Goal: Task Accomplishment & Management: Use online tool/utility

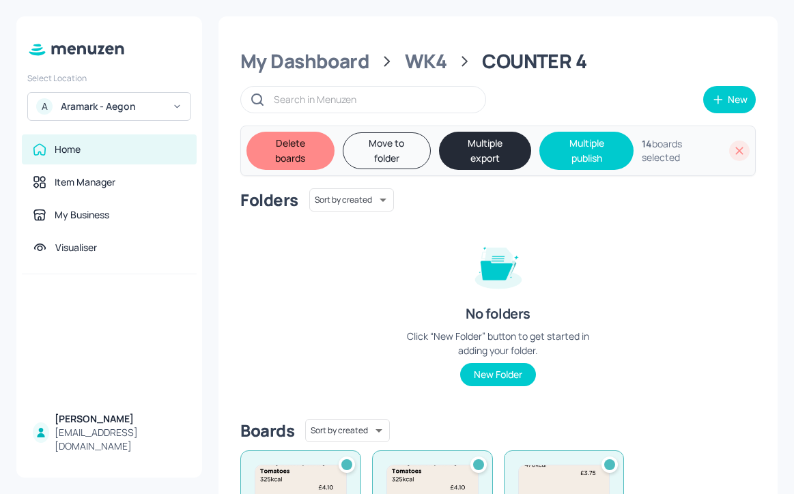
scroll to position [239, 0]
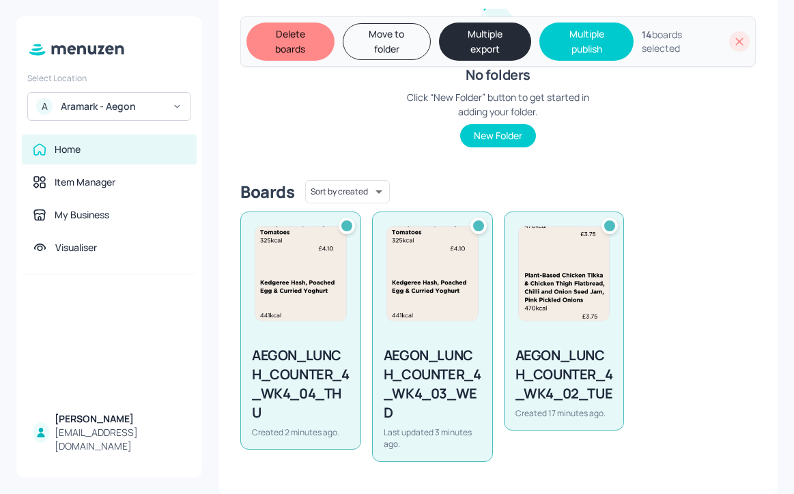
click at [732, 40] on icon at bounding box center [739, 42] width 14 height 14
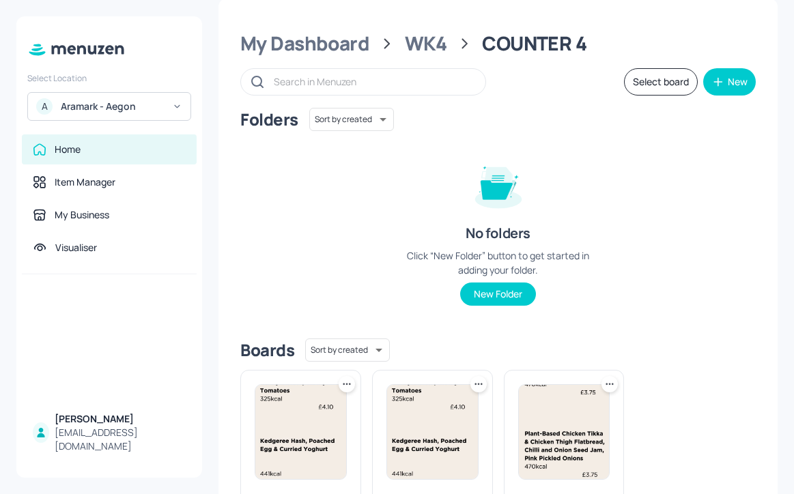
scroll to position [0, 0]
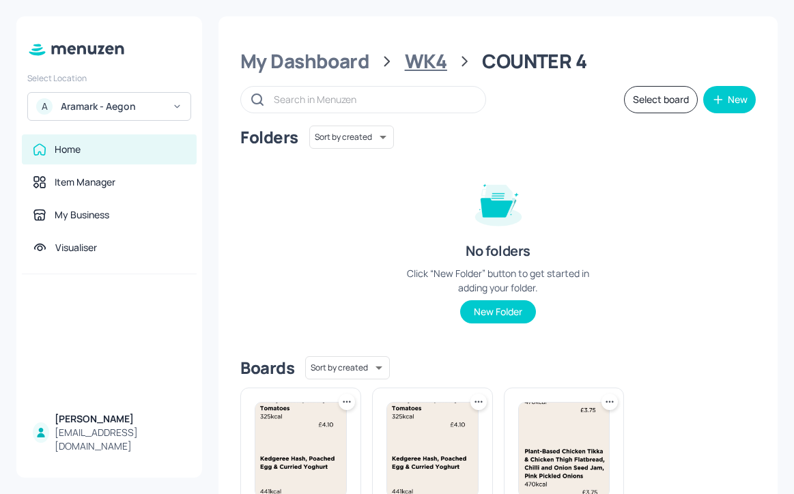
click at [415, 70] on div "WK4" at bounding box center [426, 61] width 42 height 25
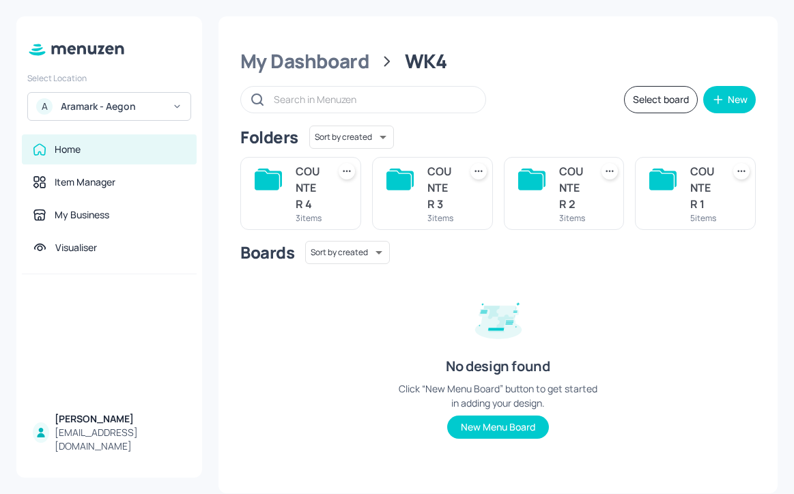
click at [575, 218] on div "3 items" at bounding box center [572, 218] width 27 height 12
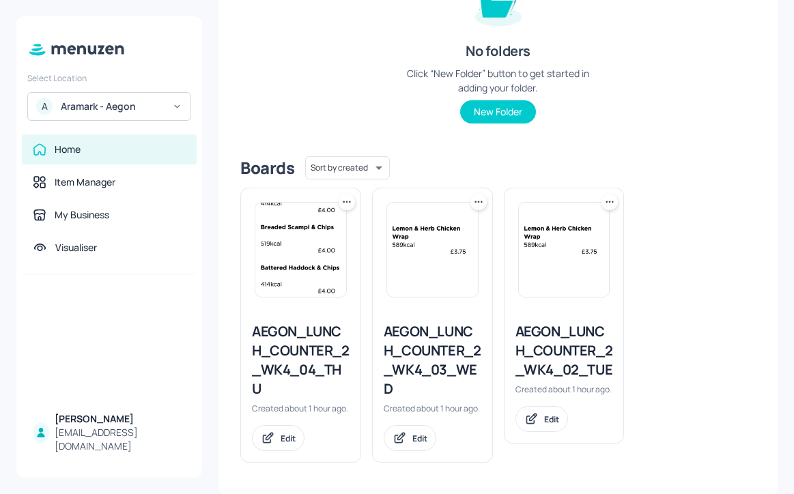
scroll to position [213, 0]
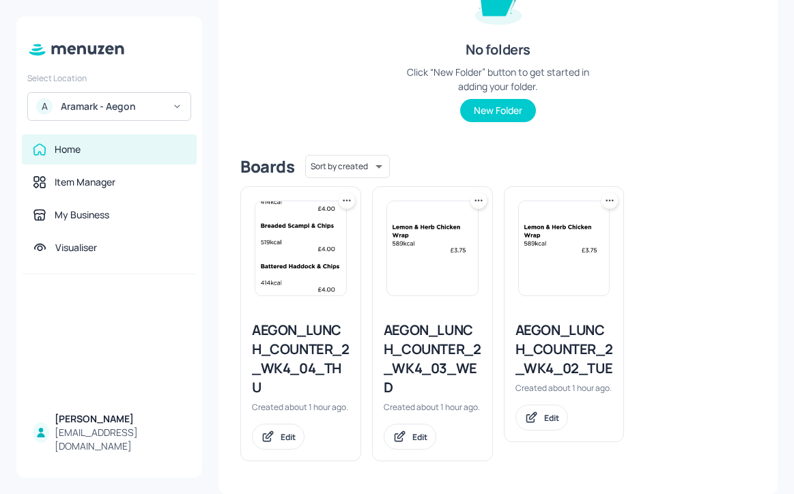
click at [605, 194] on icon at bounding box center [609, 201] width 14 height 14
click at [552, 248] on div "Duplicate" at bounding box center [554, 239] width 109 height 23
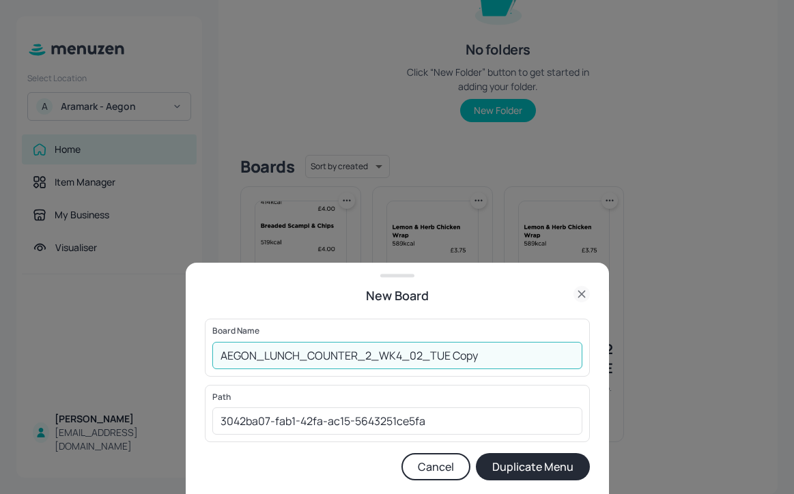
drag, startPoint x: 512, startPoint y: 353, endPoint x: 416, endPoint y: 349, distance: 96.3
click at [416, 349] on input "AEGON_LUNCH_COUNTER_2_WK4_02_TUE Copy" at bounding box center [397, 355] width 370 height 27
type input "AEGON_LUNCH_COUNTER_2_WK4_01_MON"
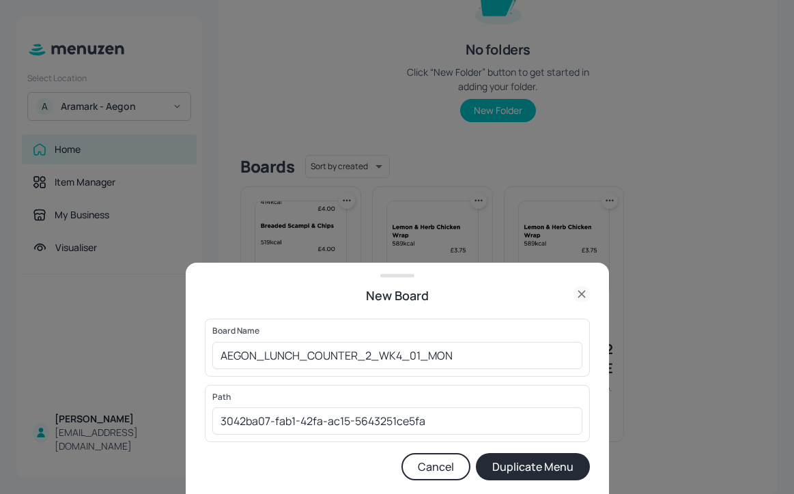
click at [553, 458] on button "Duplicate Menu" at bounding box center [533, 466] width 114 height 27
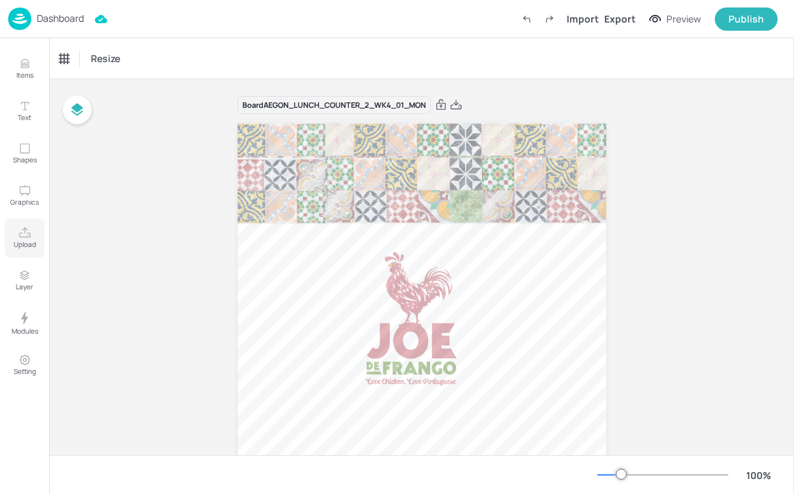
click at [25, 239] on icon "Upload" at bounding box center [24, 233] width 13 height 13
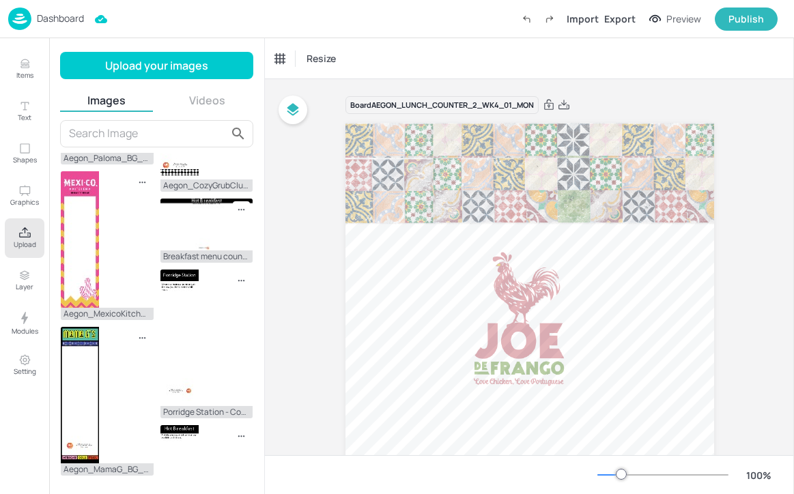
scroll to position [287, 0]
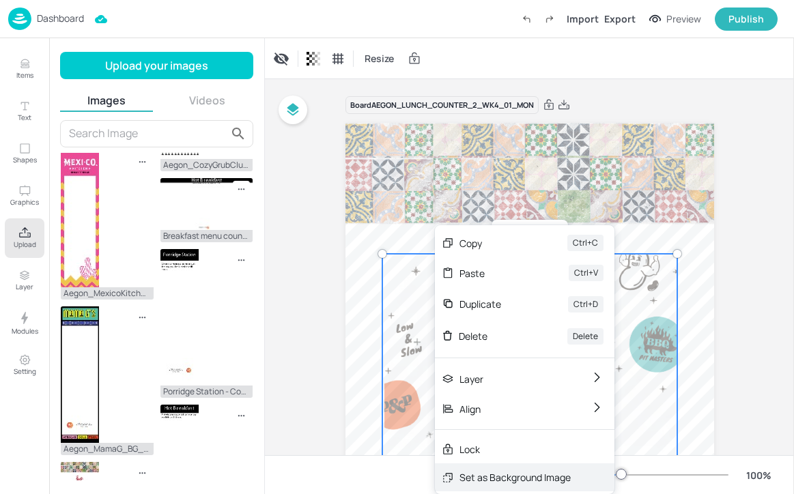
click at [487, 484] on div "Set as Background Image" at bounding box center [514, 477] width 111 height 14
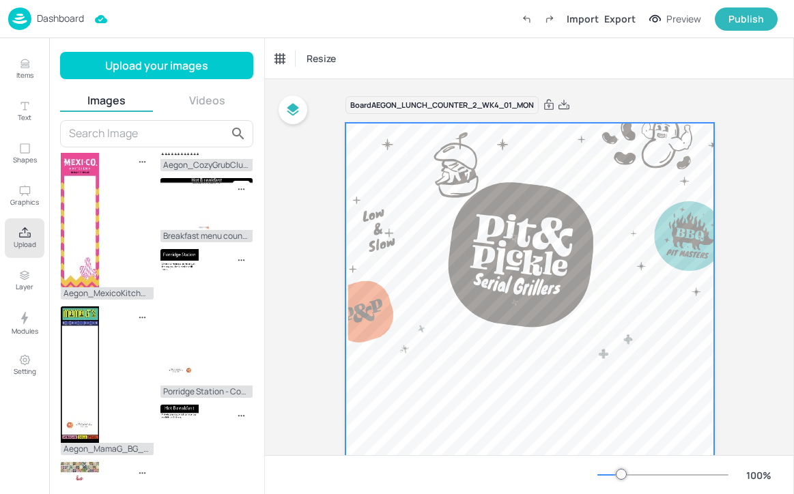
scroll to position [184, 0]
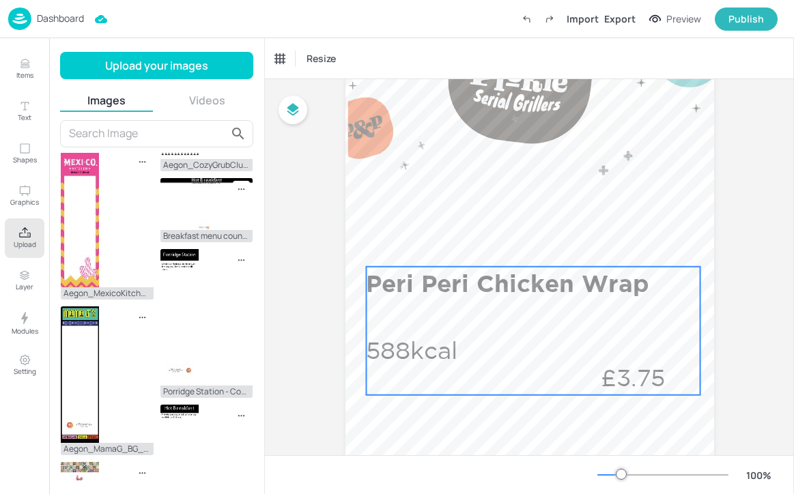
click at [485, 291] on p "Peri Peri Chicken Wrap" at bounding box center [530, 283] width 328 height 33
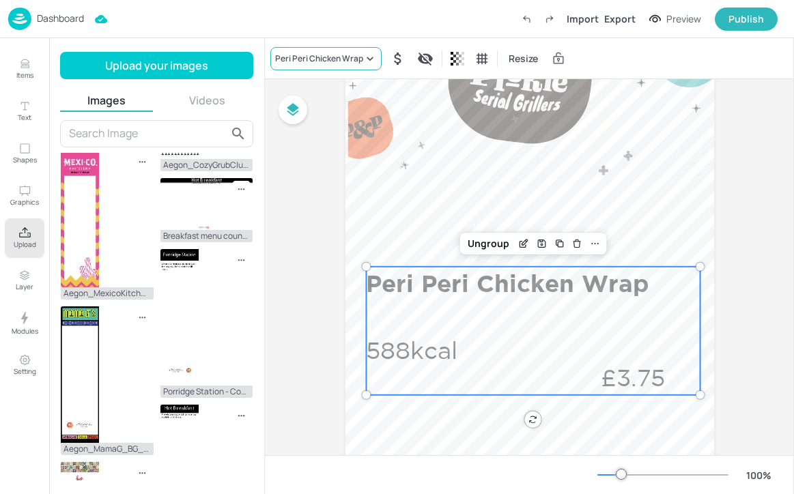
click at [338, 61] on div "Peri Peri Chicken Wrap" at bounding box center [319, 59] width 88 height 12
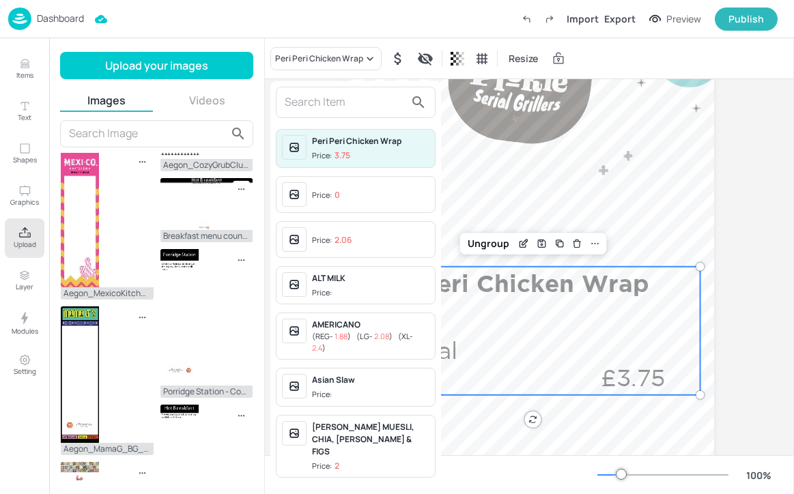
click at [344, 104] on input "text" at bounding box center [345, 102] width 120 height 22
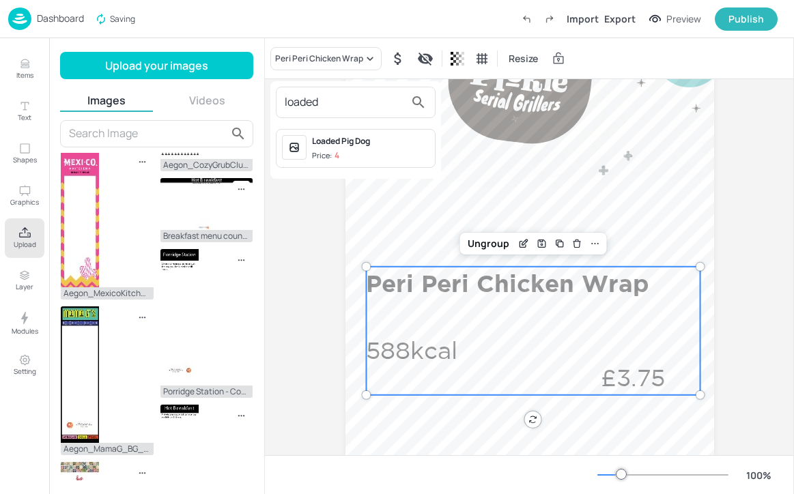
type input "loaded"
click at [383, 138] on div "Loaded Pig Dog" at bounding box center [370, 141] width 117 height 12
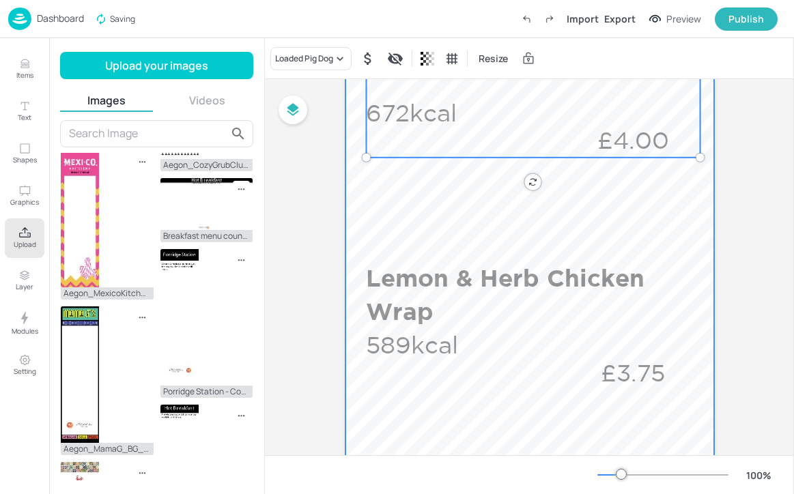
scroll to position [512, 0]
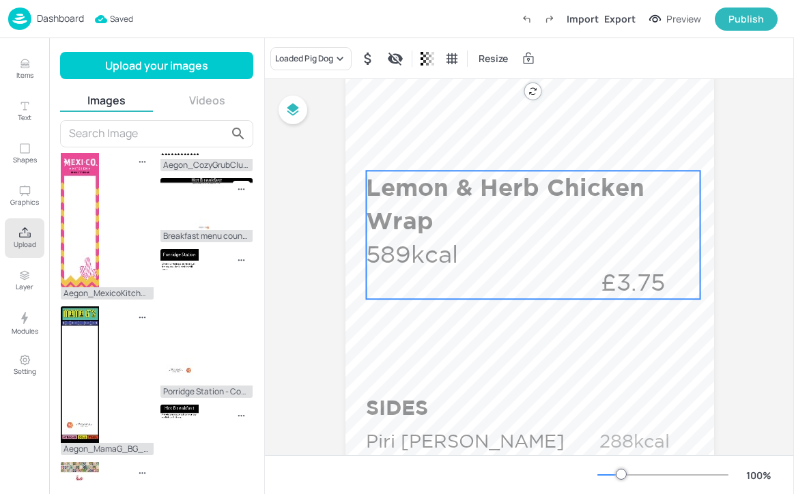
click at [464, 215] on p "Lemon & Herb Chicken Wrap" at bounding box center [530, 204] width 328 height 67
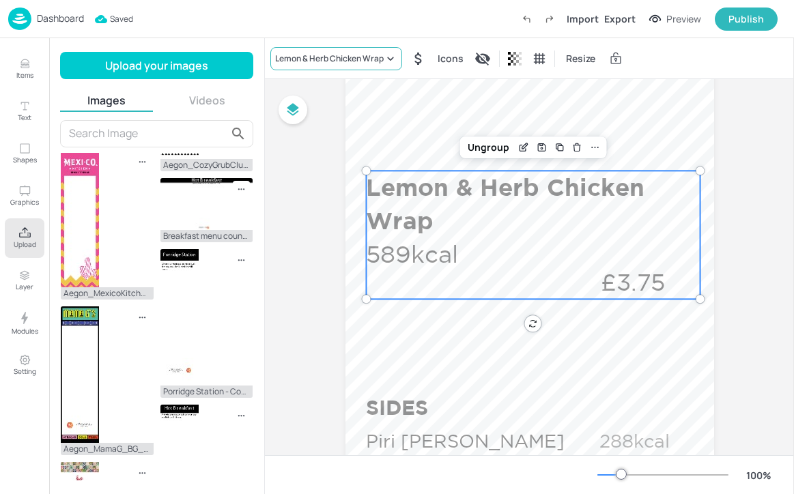
click at [358, 65] on div "Lemon & Herb Chicken Wrap" at bounding box center [336, 58] width 132 height 23
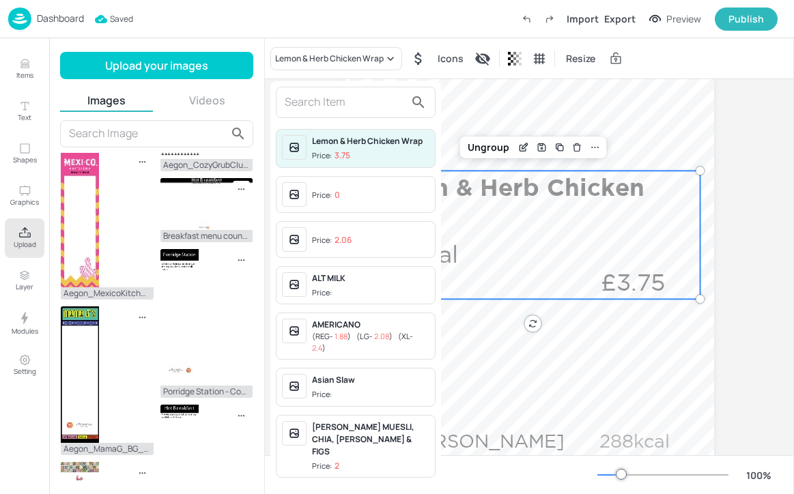
click at [340, 104] on input "text" at bounding box center [345, 102] width 120 height 22
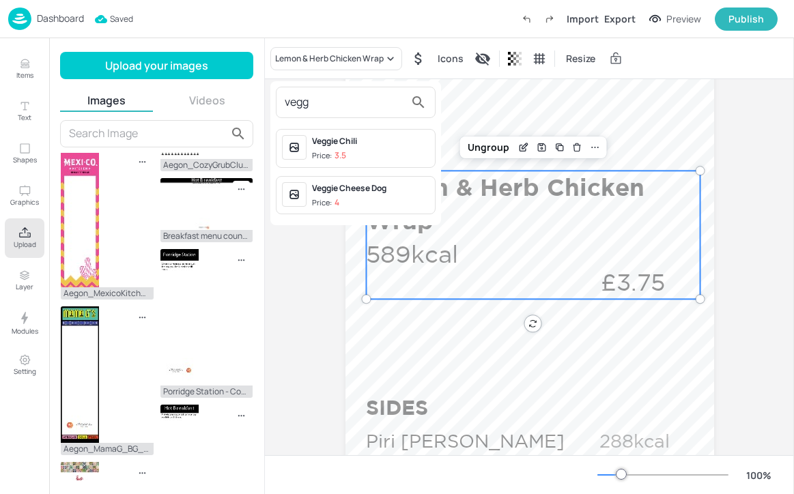
type input "vegg"
click at [403, 190] on div "Veggie Cheese Dog" at bounding box center [370, 188] width 117 height 12
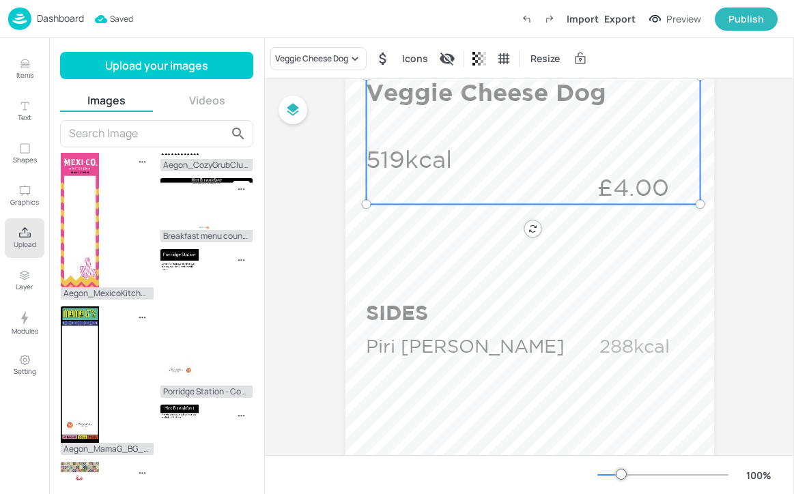
scroll to position [628, 0]
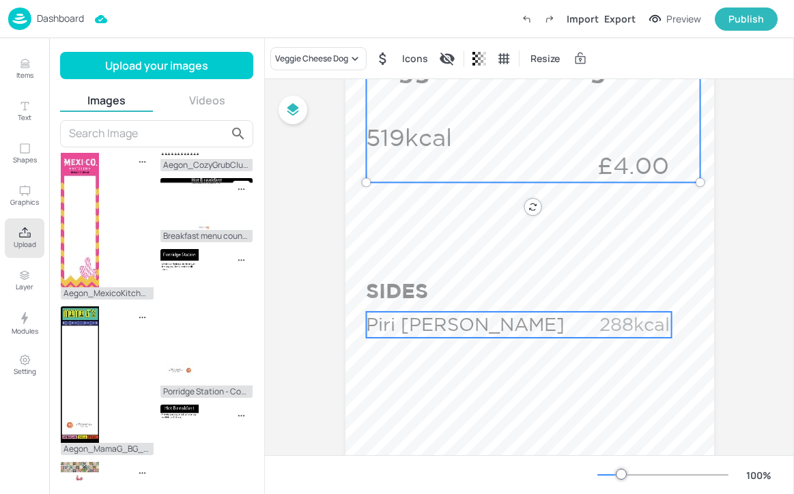
click at [484, 325] on p "Piri Piri Fries" at bounding box center [470, 325] width 208 height 26
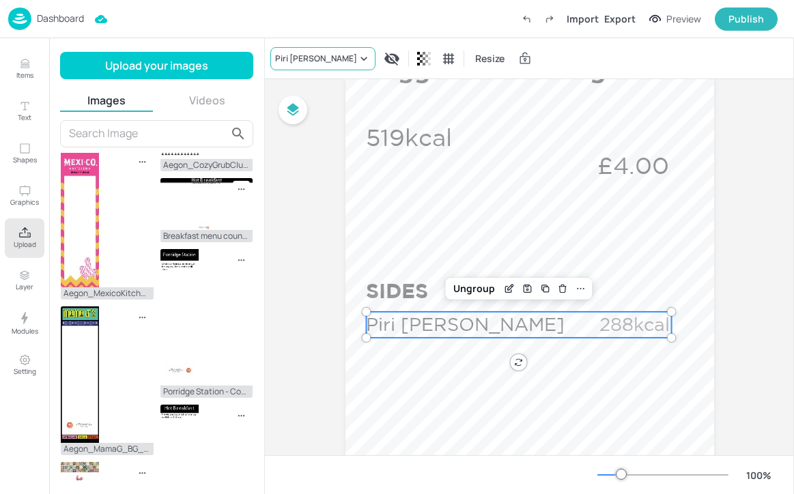
click at [305, 58] on div "Piri Piri Fries" at bounding box center [316, 59] width 82 height 12
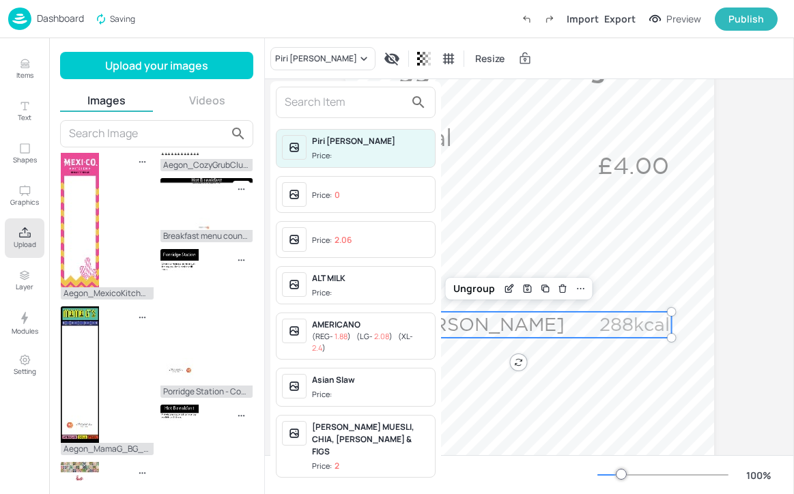
click at [305, 96] on input "text" at bounding box center [345, 102] width 120 height 22
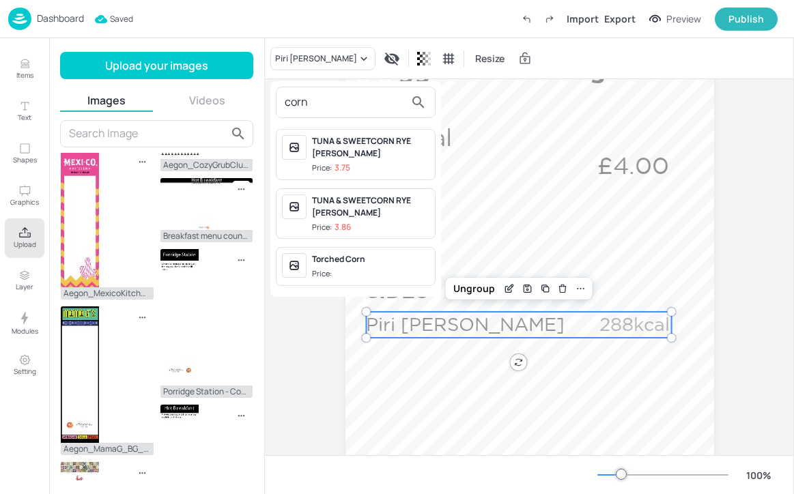
type input "corn"
click at [386, 259] on div "Torched Corn" at bounding box center [370, 259] width 117 height 12
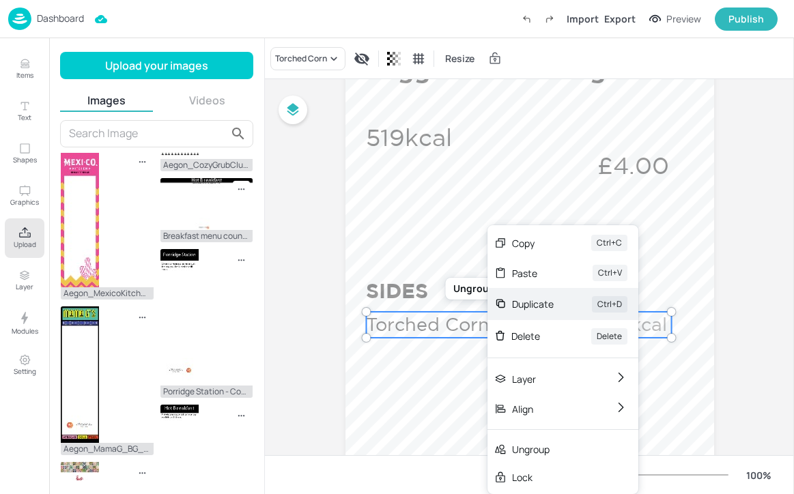
click at [521, 312] on div "Duplicate Ctrl+D" at bounding box center [562, 304] width 151 height 32
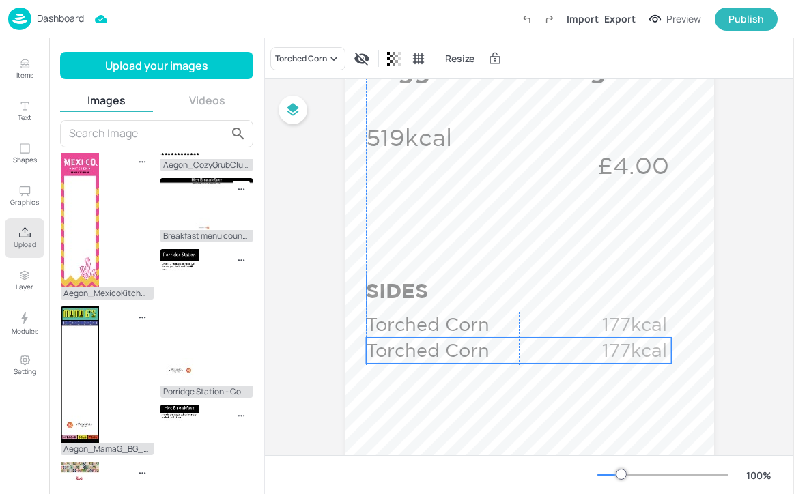
drag, startPoint x: 455, startPoint y: 328, endPoint x: 446, endPoint y: 348, distance: 22.6
click at [446, 348] on p "Torched Corn" at bounding box center [470, 351] width 208 height 26
click at [291, 67] on div "Torched Corn" at bounding box center [307, 58] width 75 height 23
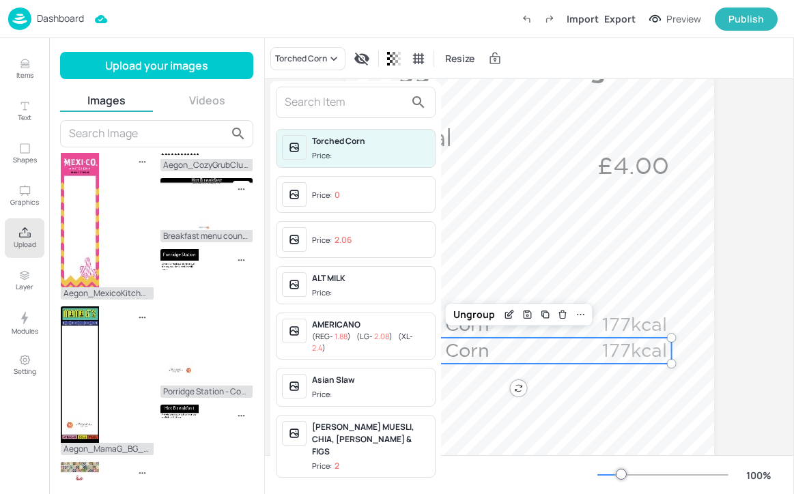
click at [339, 104] on input "text" at bounding box center [345, 102] width 120 height 22
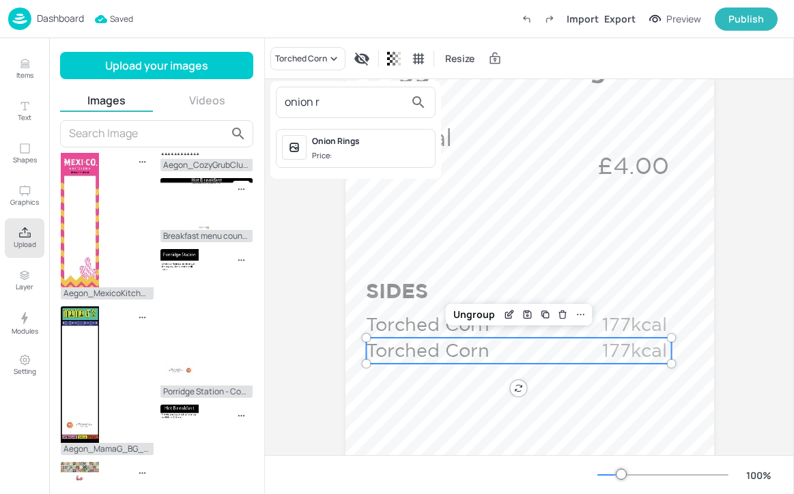
type input "onion r"
click at [407, 142] on div "Onion Rings" at bounding box center [370, 141] width 117 height 12
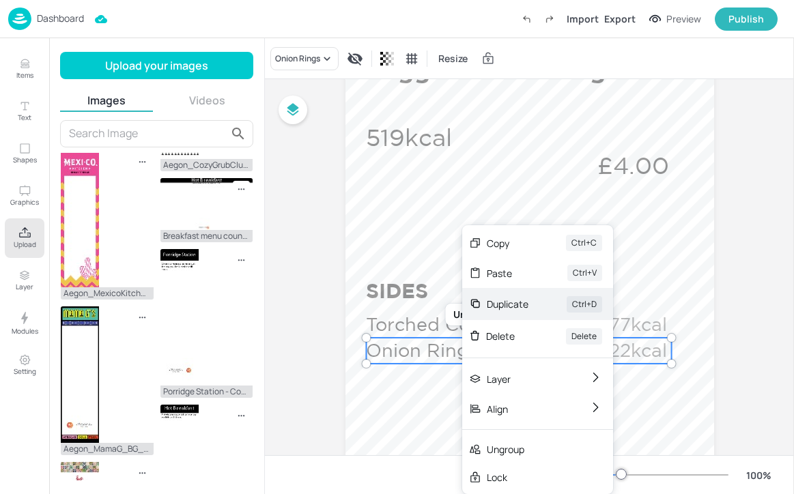
click at [518, 297] on div "Duplicate" at bounding box center [508, 304] width 42 height 14
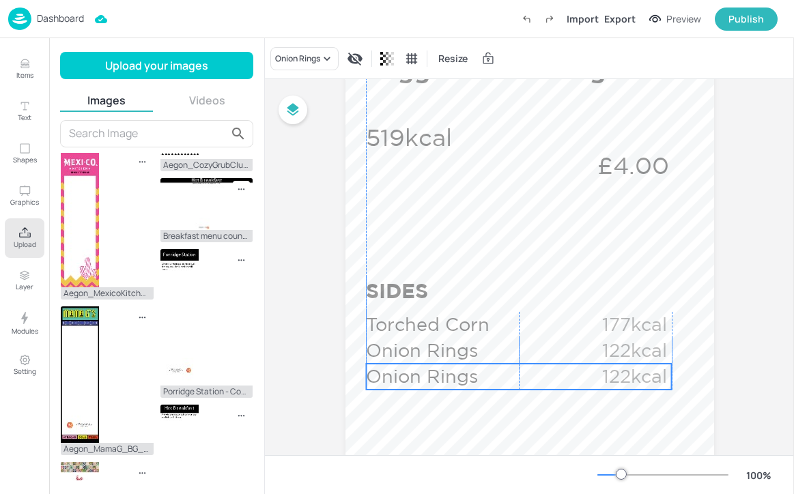
drag, startPoint x: 438, startPoint y: 353, endPoint x: 431, endPoint y: 373, distance: 20.3
click at [431, 373] on p "Onion Rings" at bounding box center [470, 377] width 208 height 26
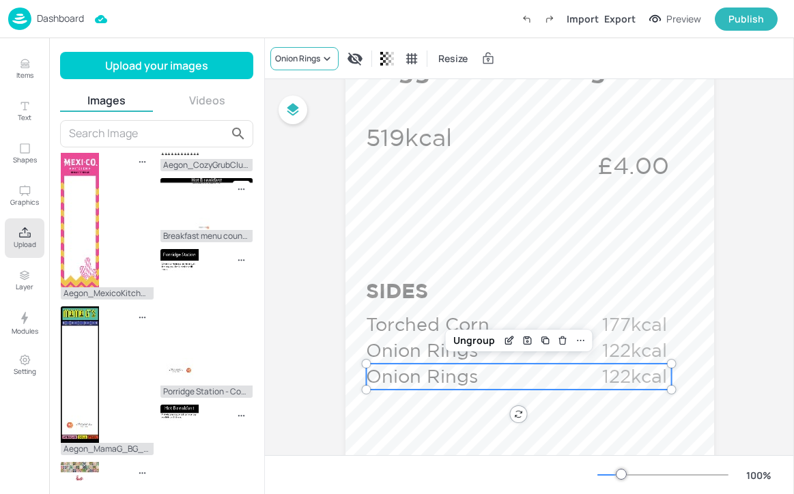
click at [312, 55] on div "Onion Rings" at bounding box center [297, 59] width 45 height 12
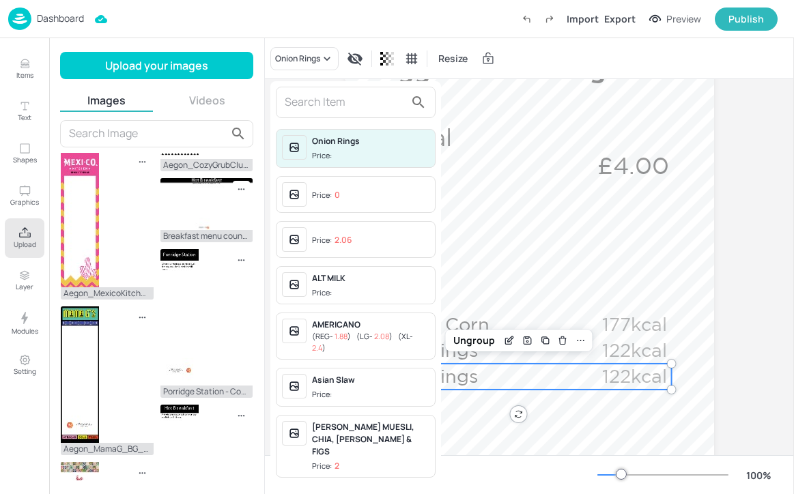
click at [305, 100] on input "text" at bounding box center [345, 102] width 120 height 22
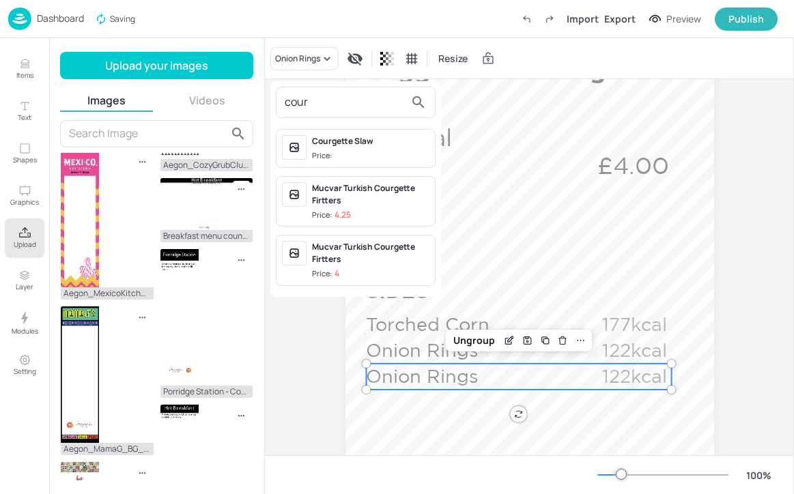
type input "cour"
click at [344, 154] on span "Price:" at bounding box center [370, 156] width 117 height 12
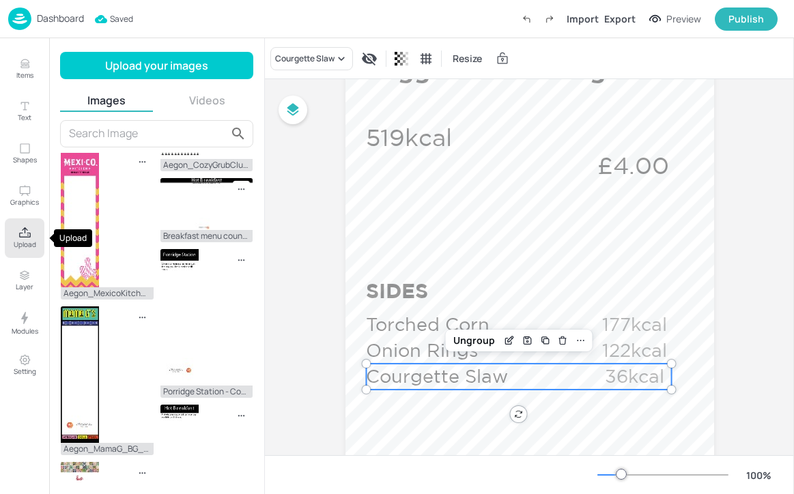
click at [27, 237] on icon "Upload" at bounding box center [25, 232] width 12 height 10
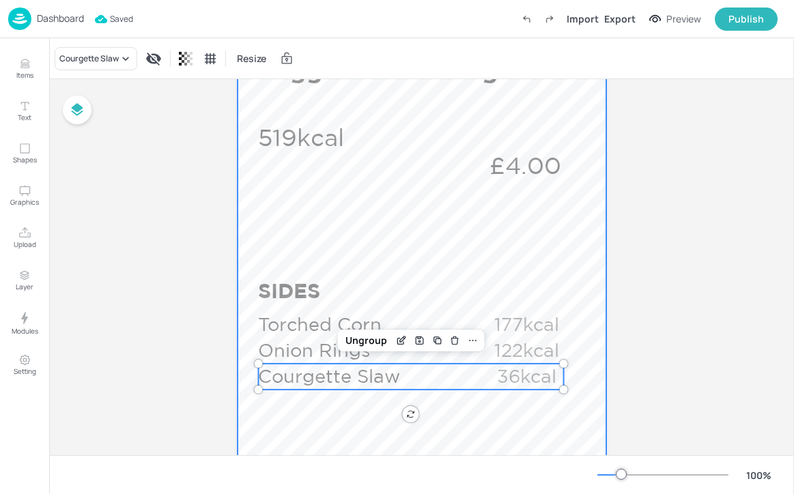
click at [394, 256] on div at bounding box center [421, 149] width 368 height 1310
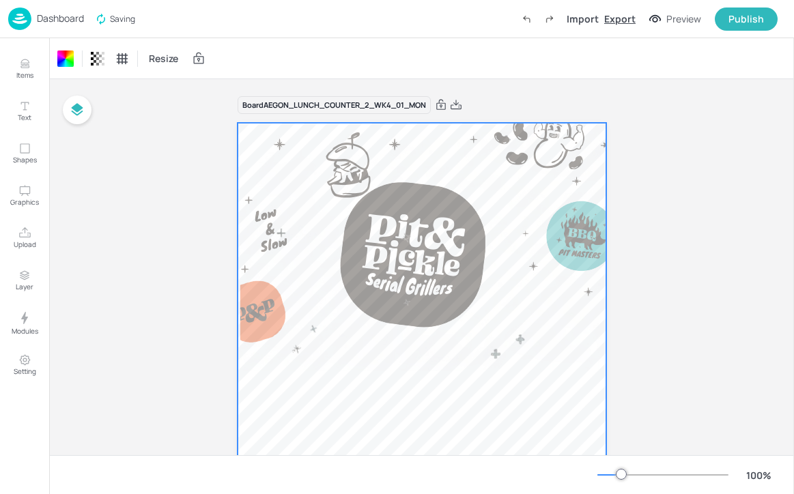
click at [628, 20] on div "Export" at bounding box center [619, 19] width 31 height 14
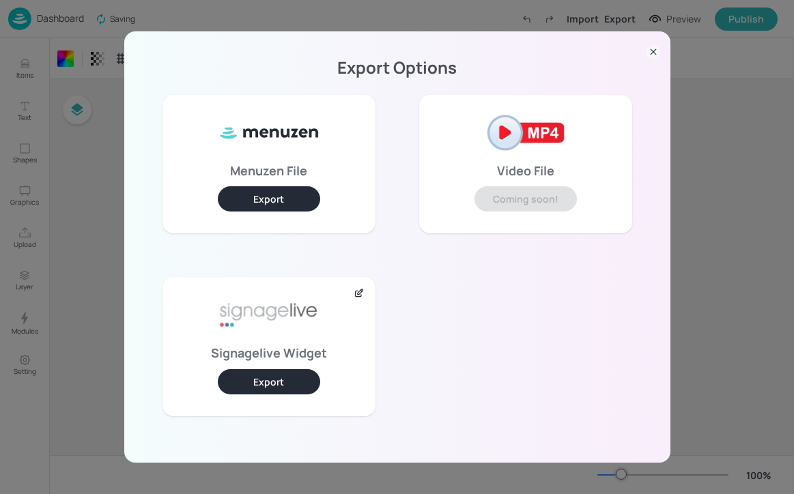
click at [256, 383] on button "Export" at bounding box center [269, 381] width 102 height 25
